Goal: Check status: Check status

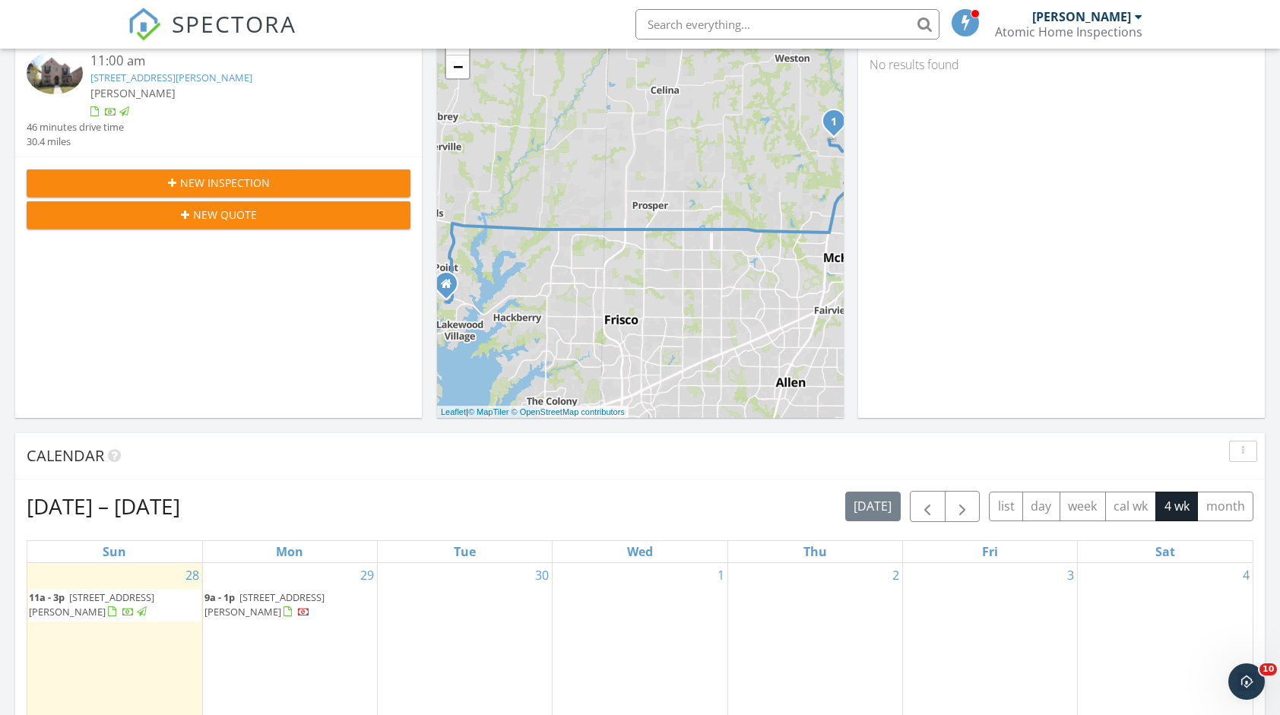
scroll to position [76, 0]
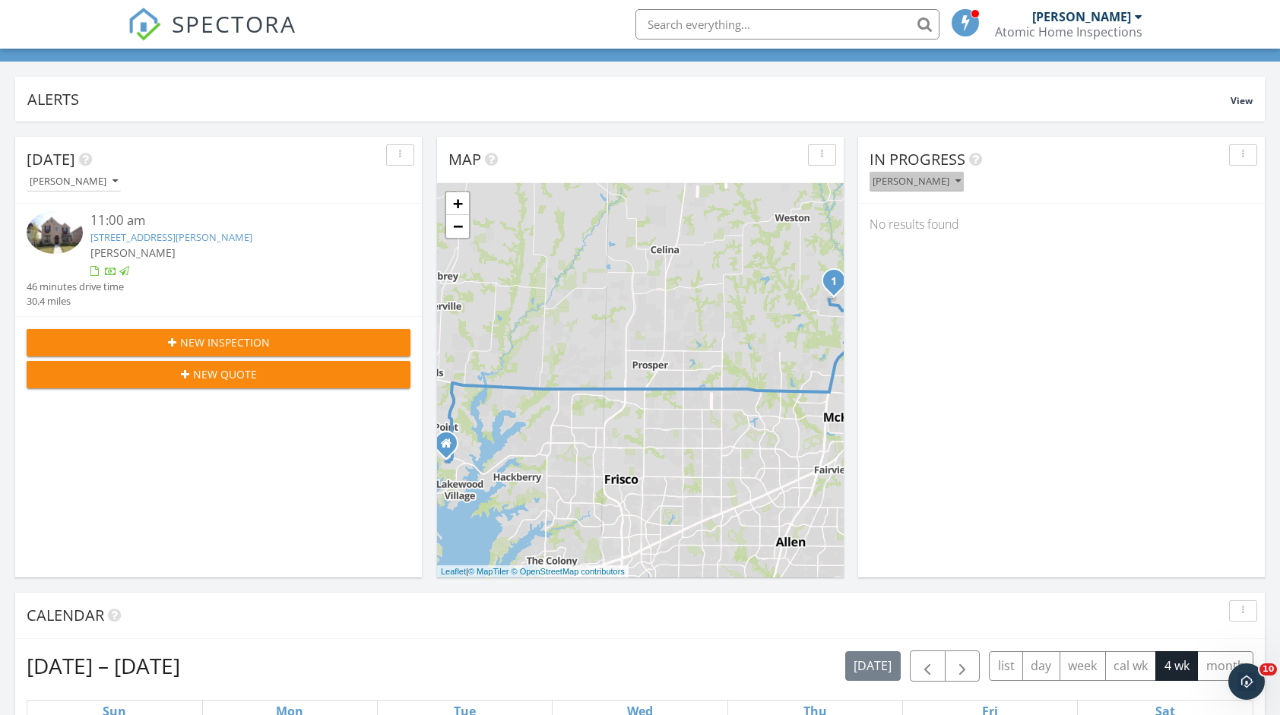
click at [961, 181] on div "[PERSON_NAME]" at bounding box center [917, 181] width 88 height 11
click at [1026, 309] on div "In Progress Steven Donchess No results found" at bounding box center [1061, 357] width 407 height 441
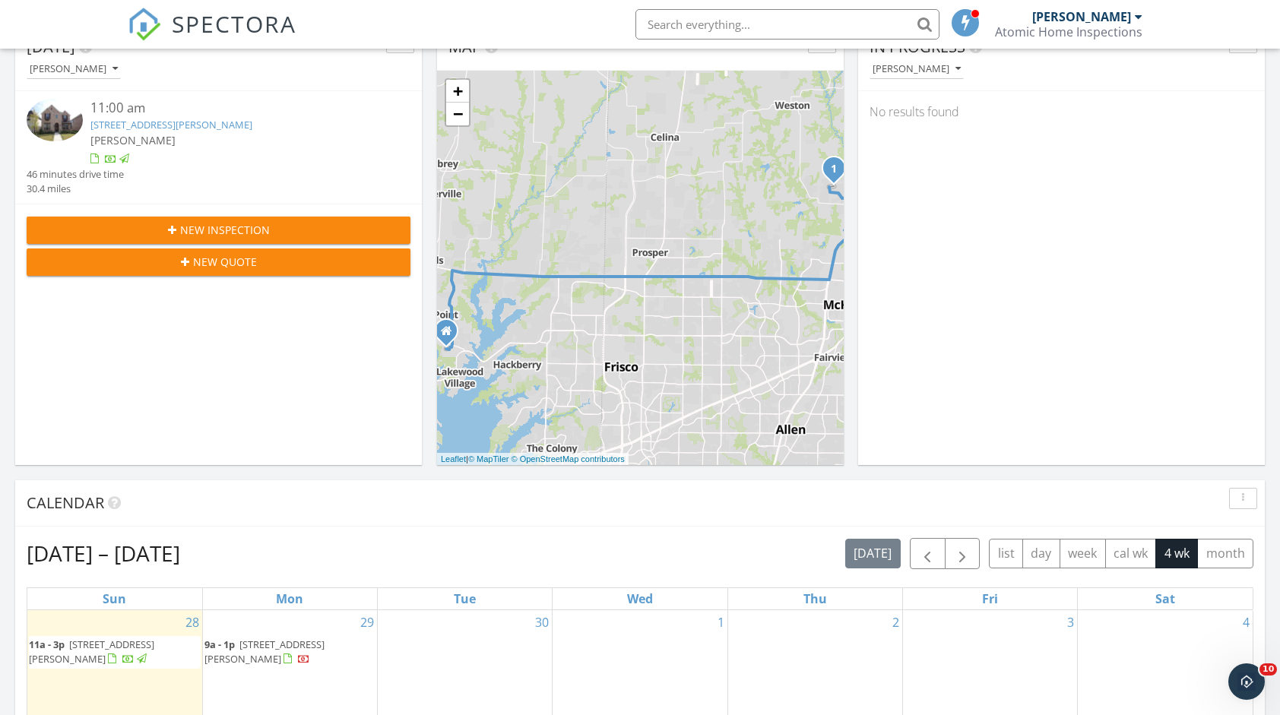
scroll to position [380, 0]
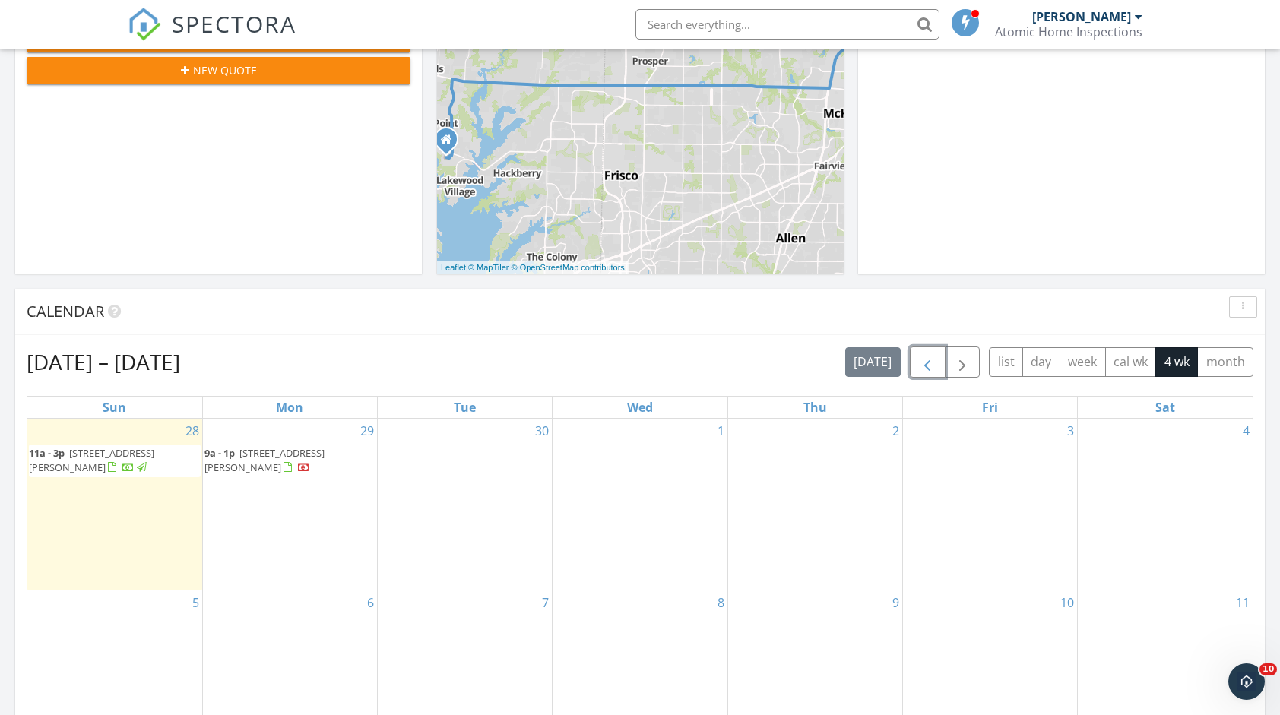
click at [929, 366] on span "button" at bounding box center [927, 362] width 18 height 18
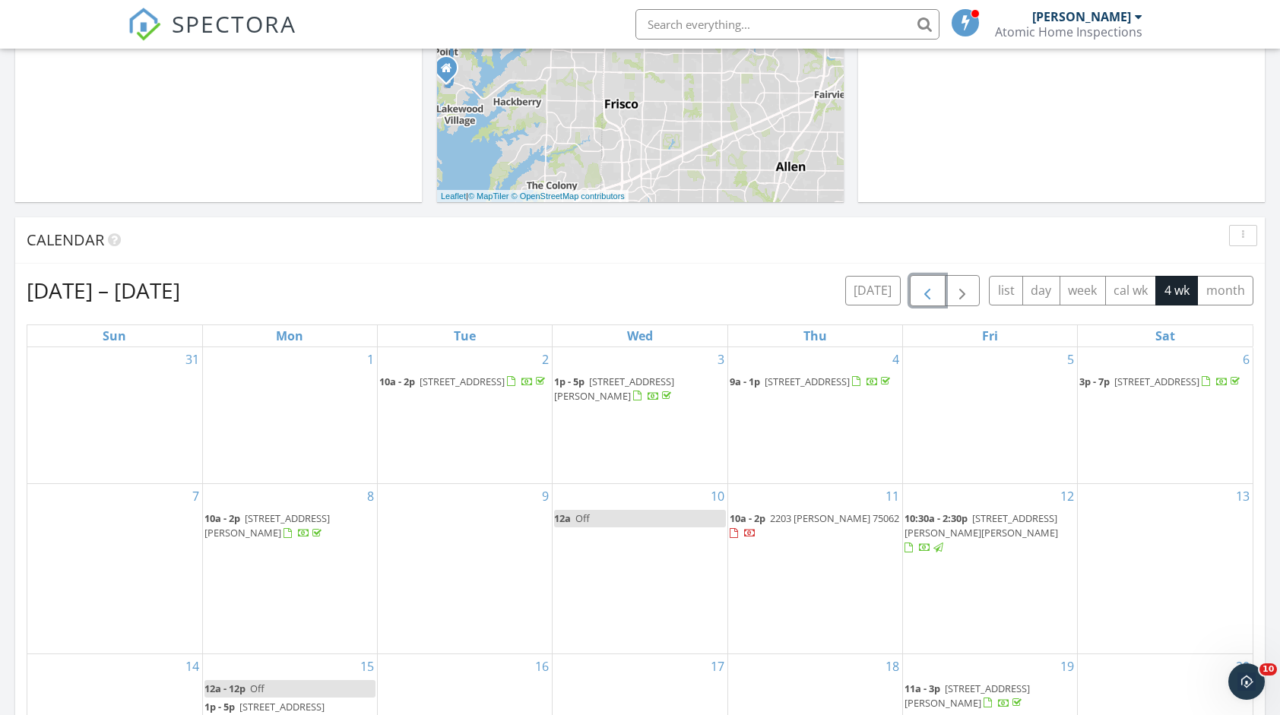
scroll to position [532, 0]
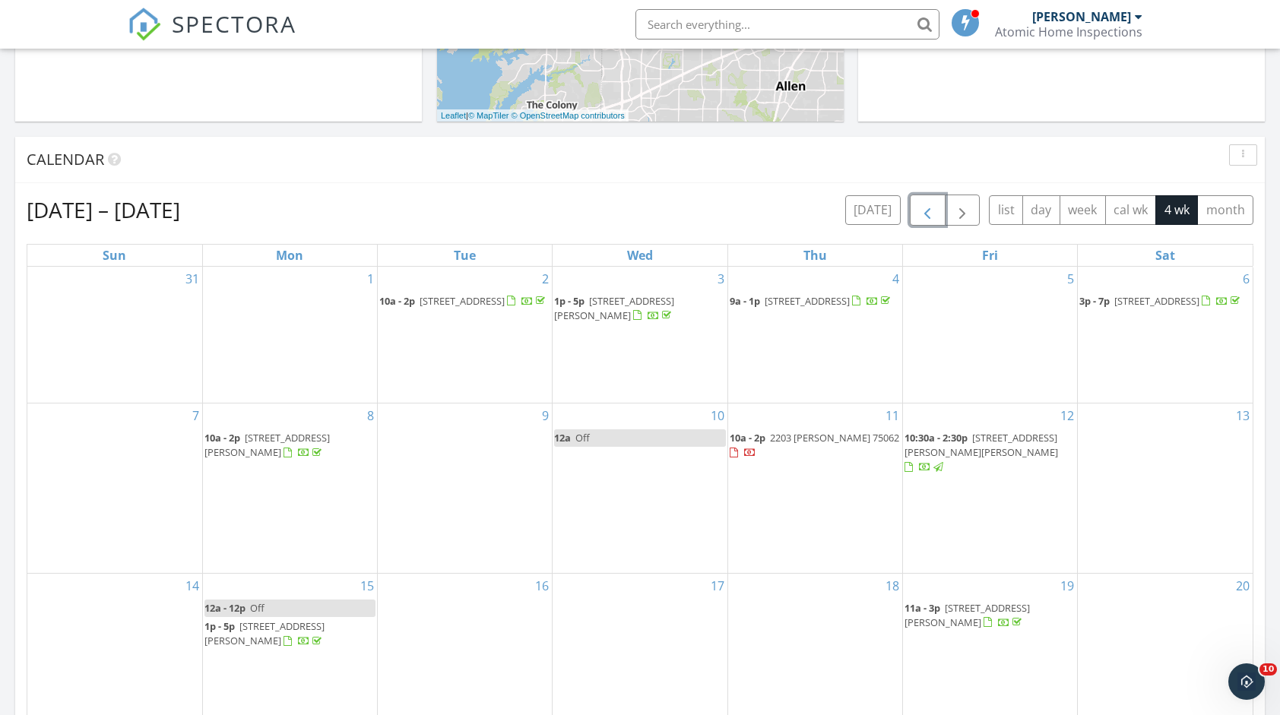
click at [738, 456] on div at bounding box center [734, 453] width 8 height 10
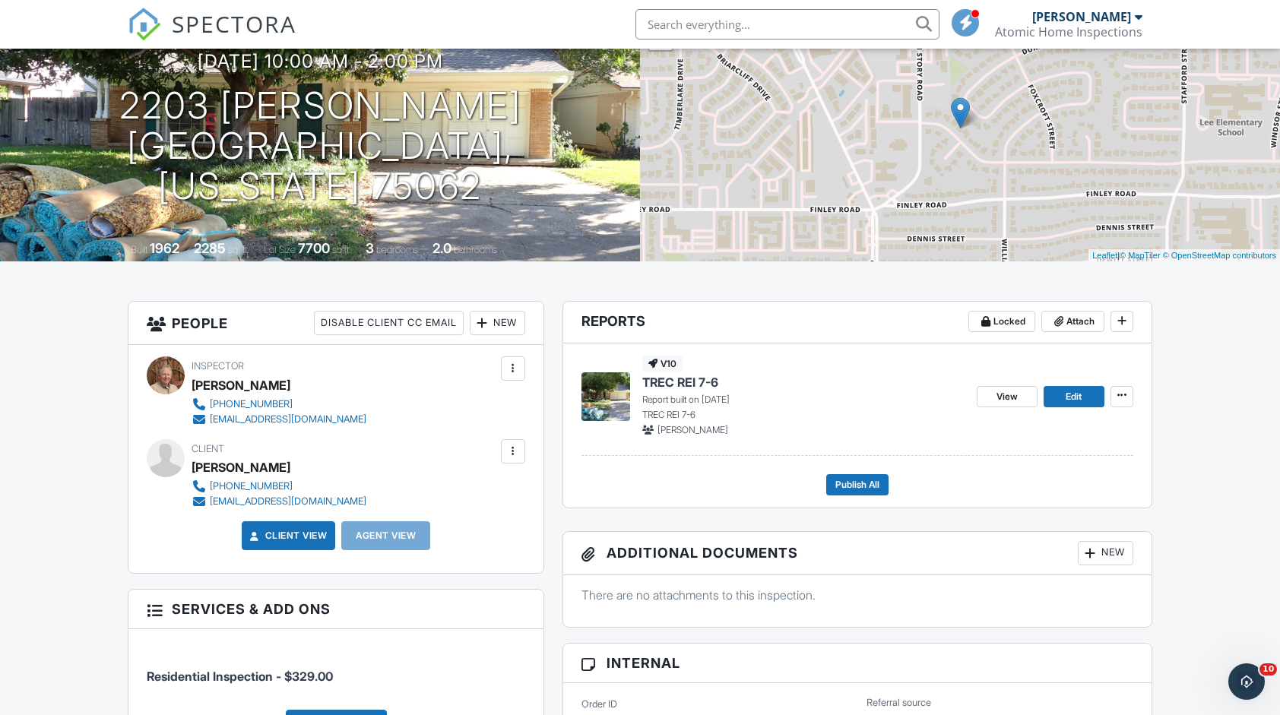
scroll to position [152, 0]
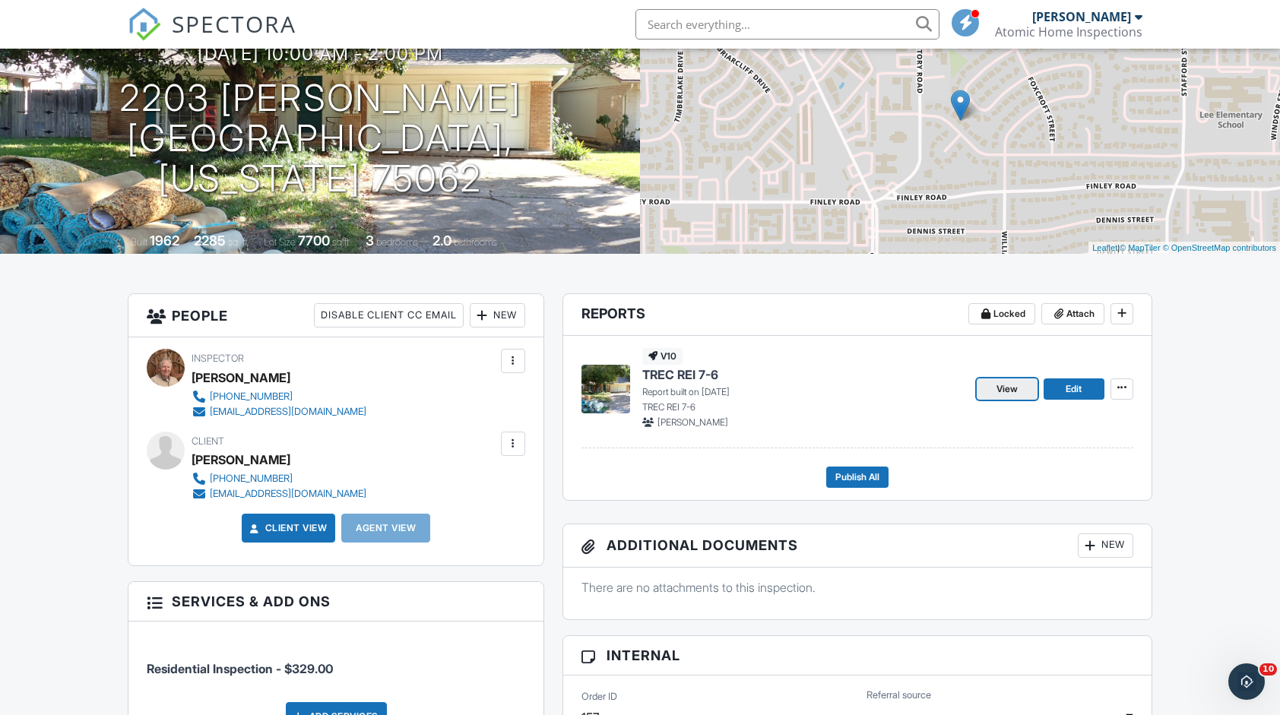
click at [1019, 380] on link "View" at bounding box center [1007, 389] width 61 height 21
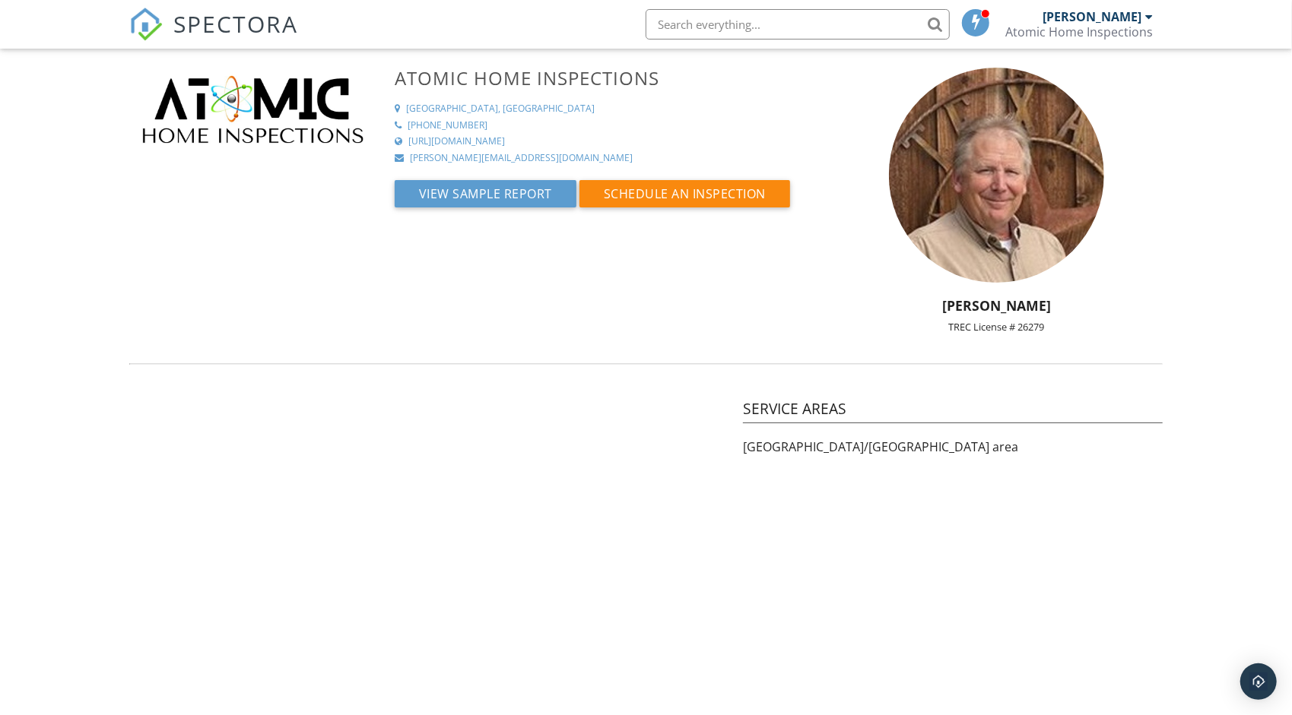
click at [217, 32] on span "SPECTORA" at bounding box center [235, 24] width 125 height 32
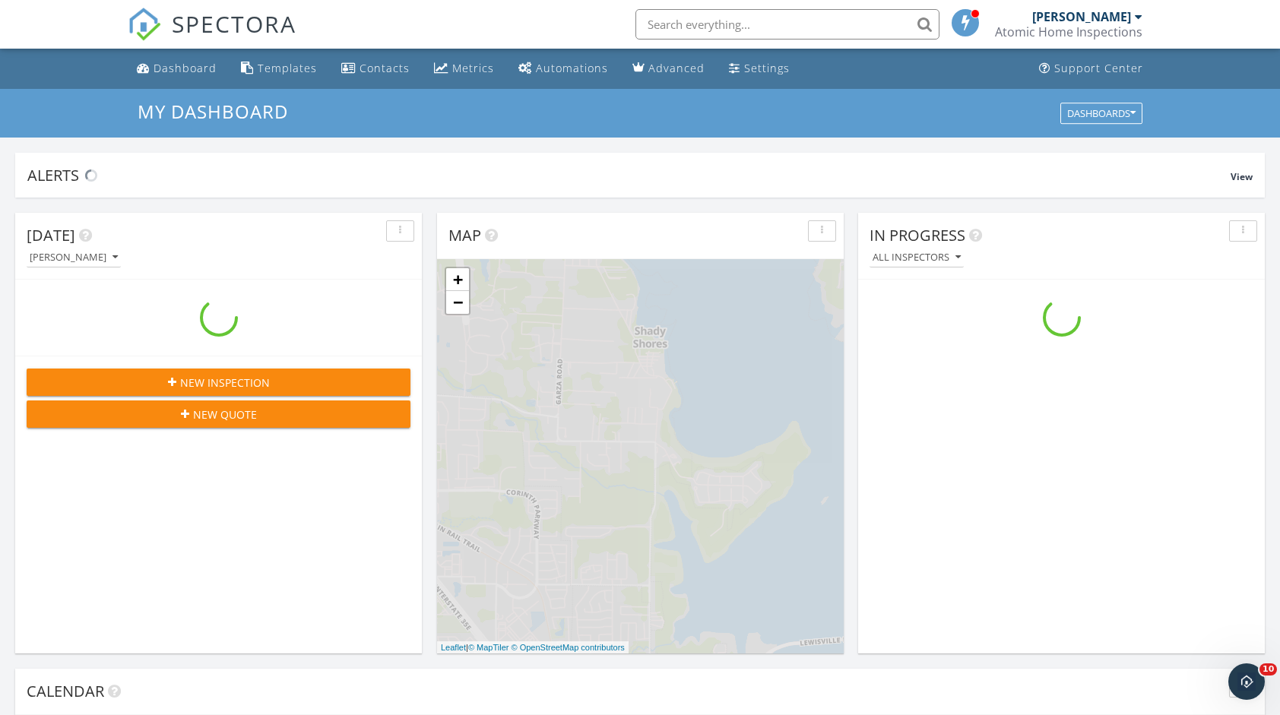
scroll to position [1406, 1303]
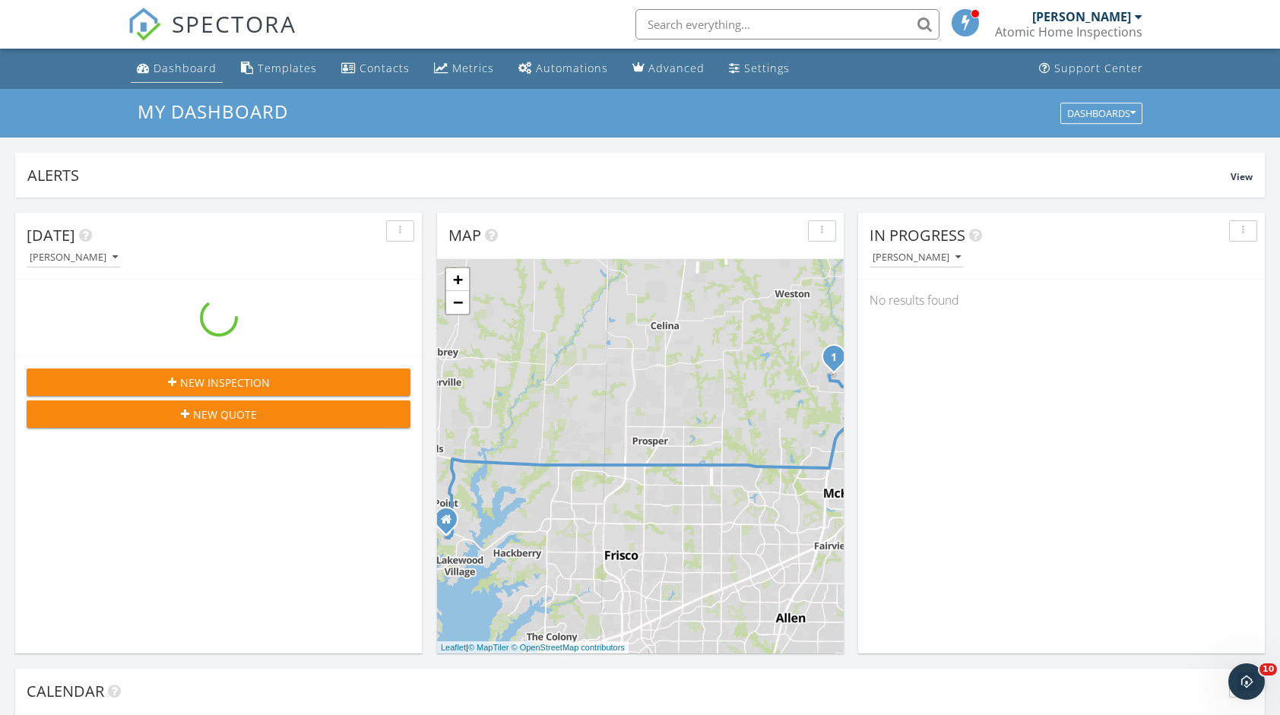
click at [172, 76] on link "Dashboard" at bounding box center [177, 69] width 92 height 28
